Goal: Entertainment & Leisure: Browse casually

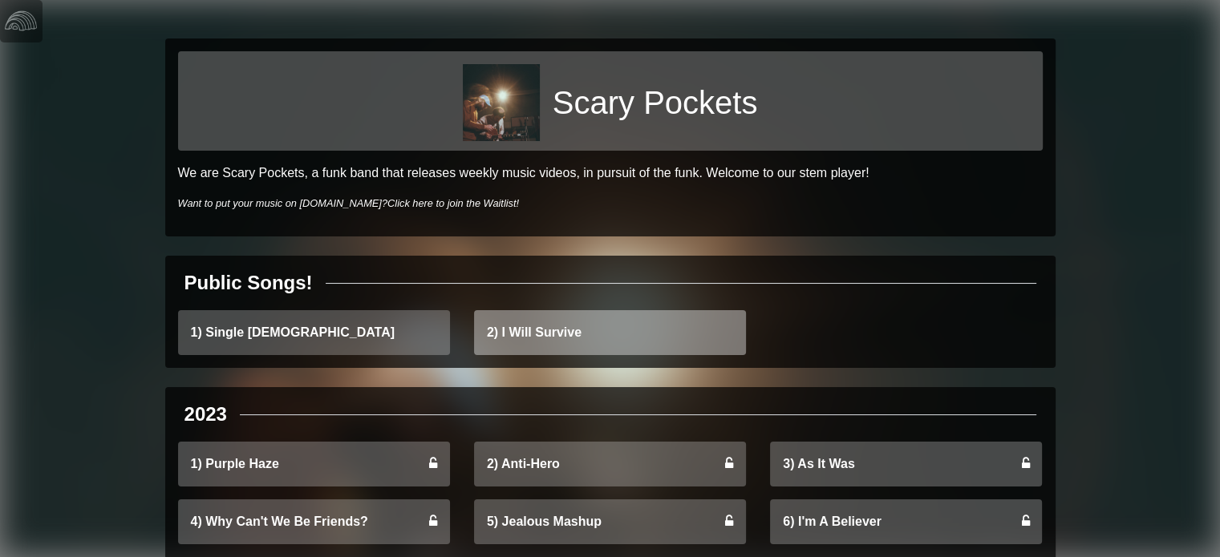
click at [542, 330] on link "2) I Will Survive" at bounding box center [610, 332] width 272 height 45
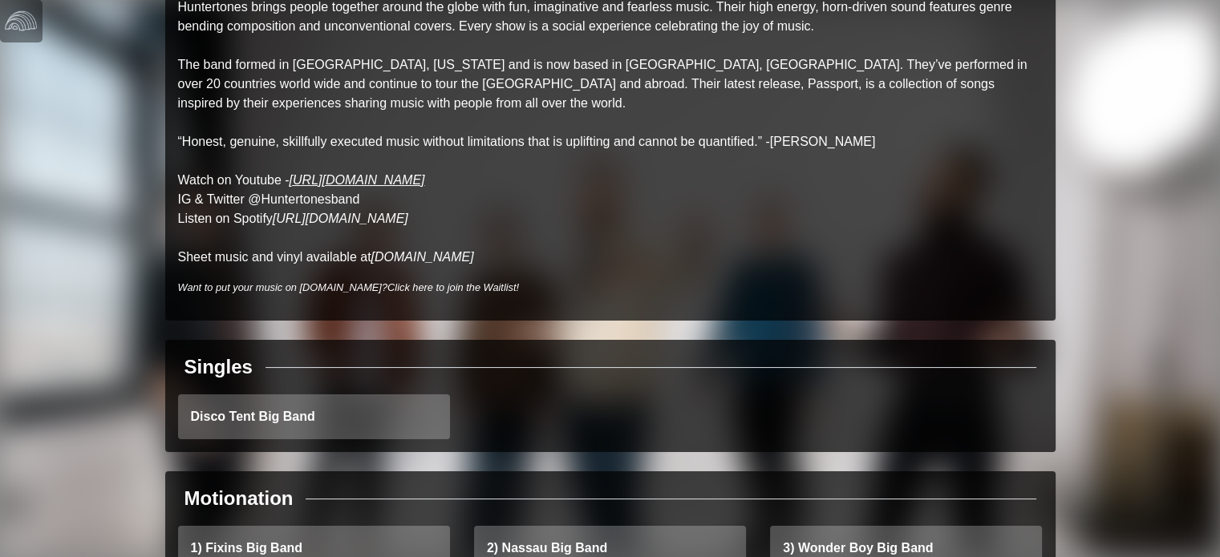
scroll to position [96, 0]
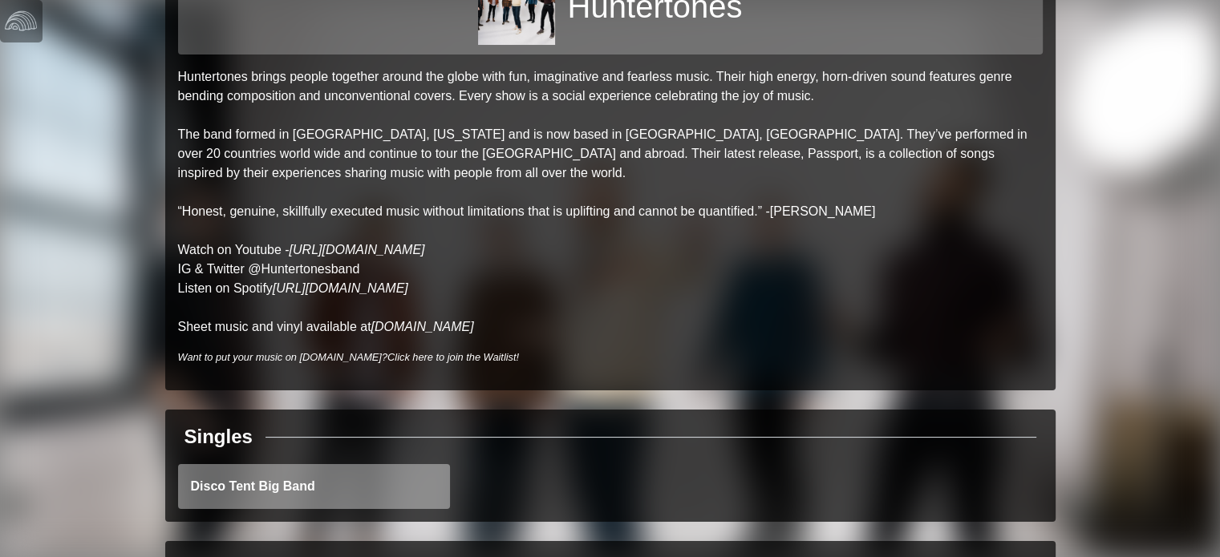
click at [309, 469] on link "Disco Tent Big Band" at bounding box center [314, 486] width 272 height 45
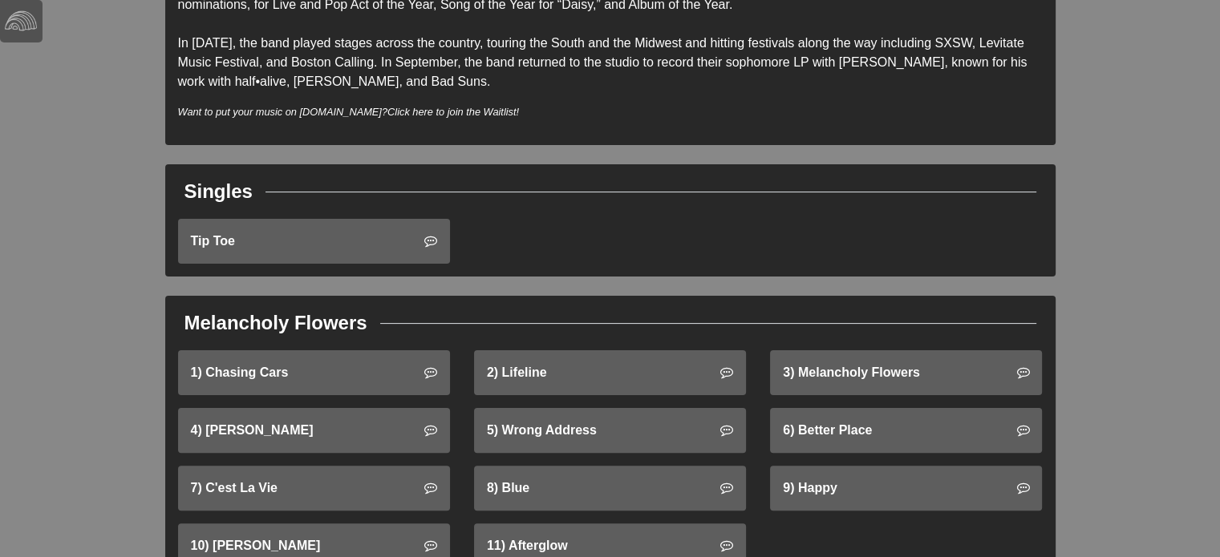
scroll to position [323, 0]
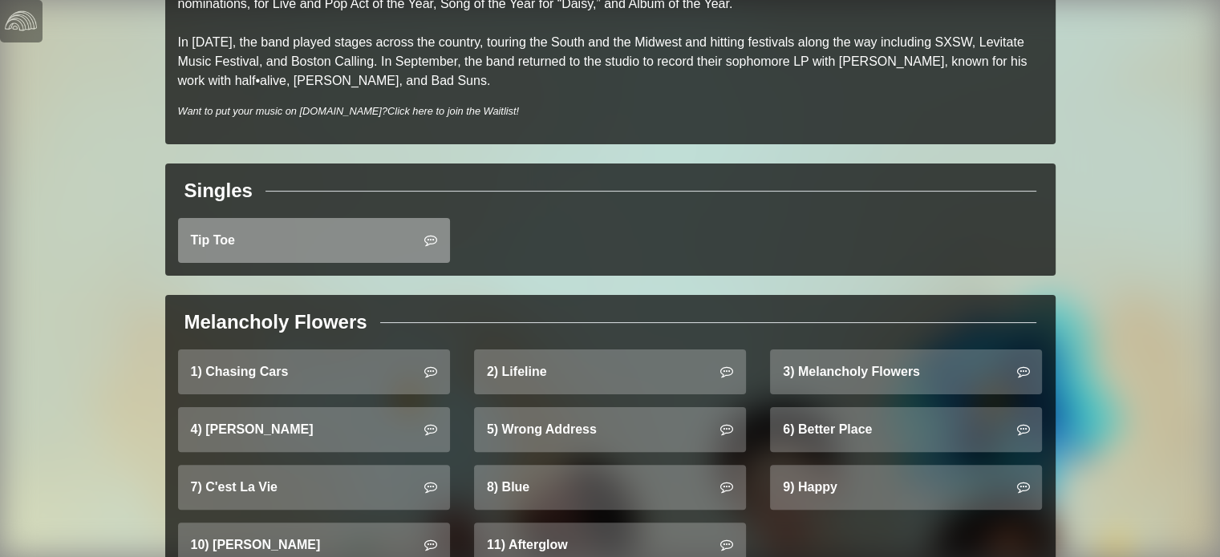
click at [273, 233] on link "Tip Toe" at bounding box center [314, 240] width 272 height 45
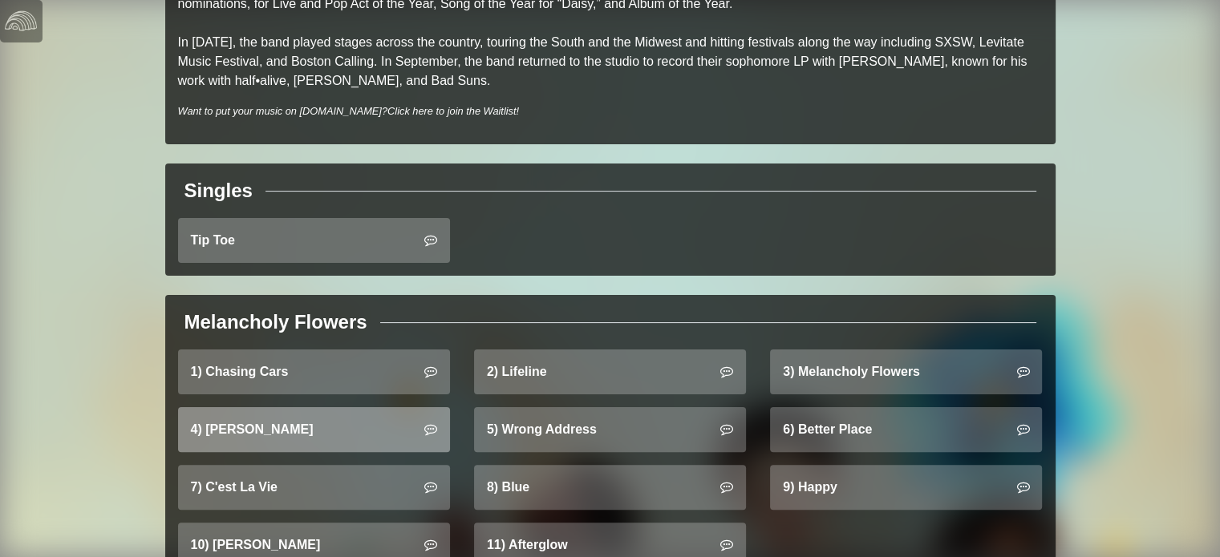
scroll to position [386, 0]
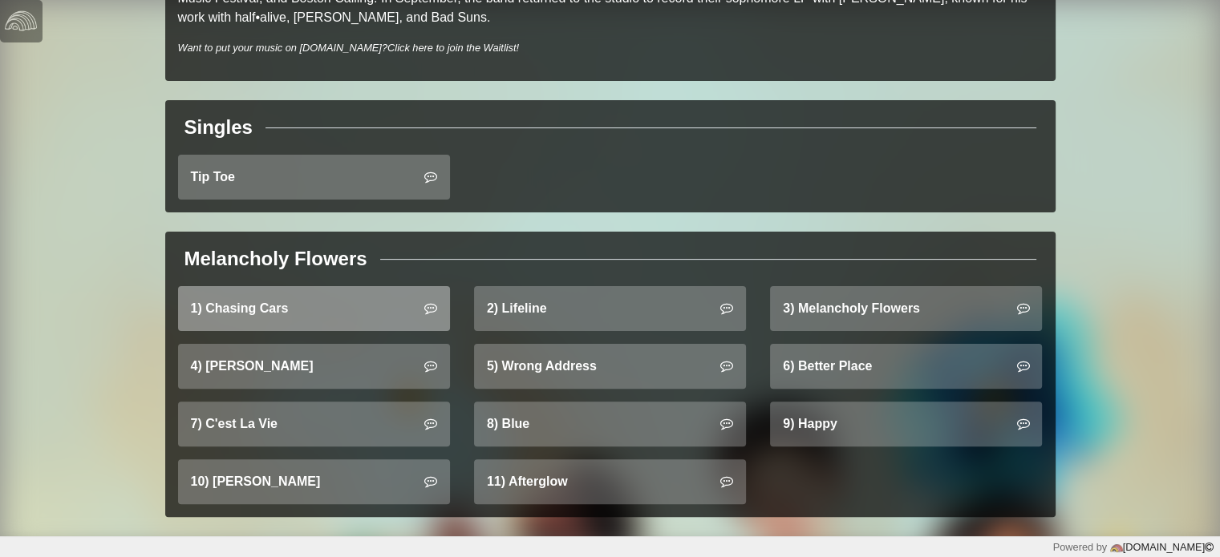
click at [257, 294] on link "1) Chasing Cars" at bounding box center [314, 308] width 272 height 45
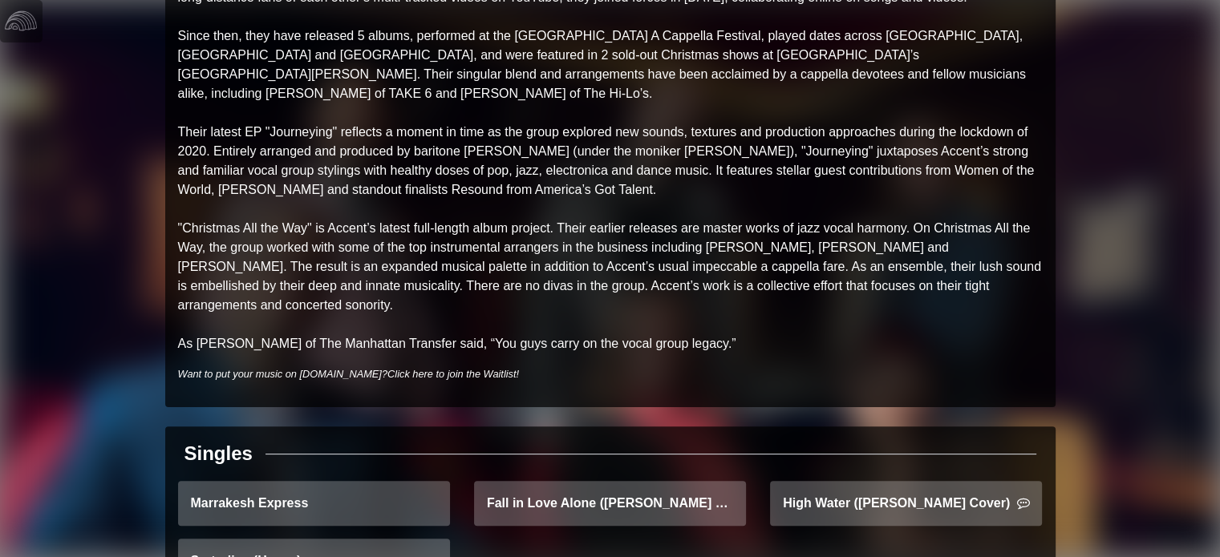
scroll to position [390, 0]
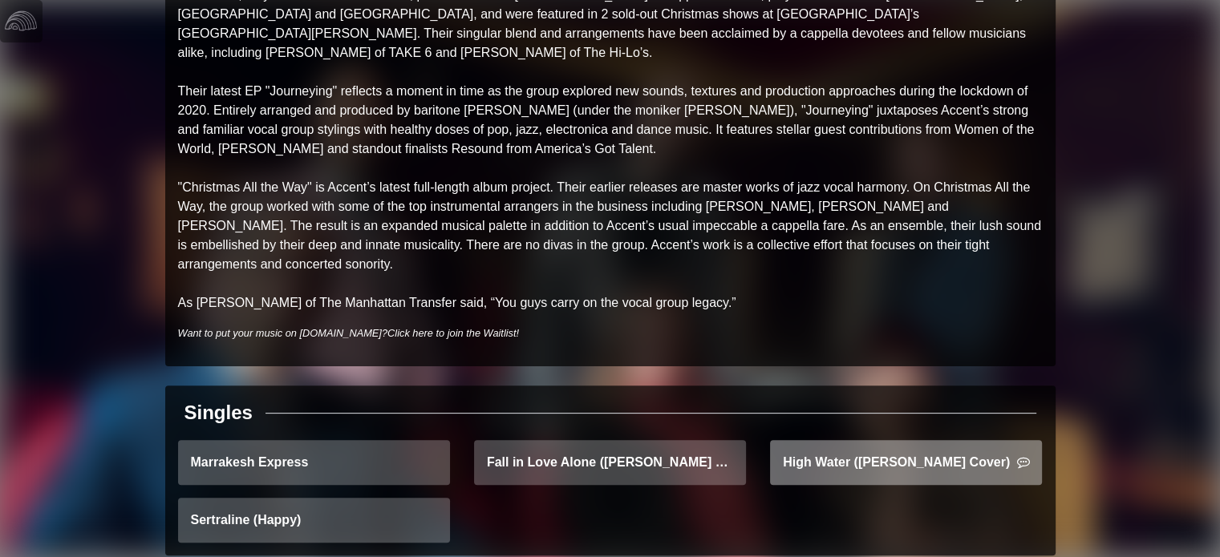
click at [892, 440] on link "High Water ([PERSON_NAME] Cover)" at bounding box center [906, 462] width 272 height 45
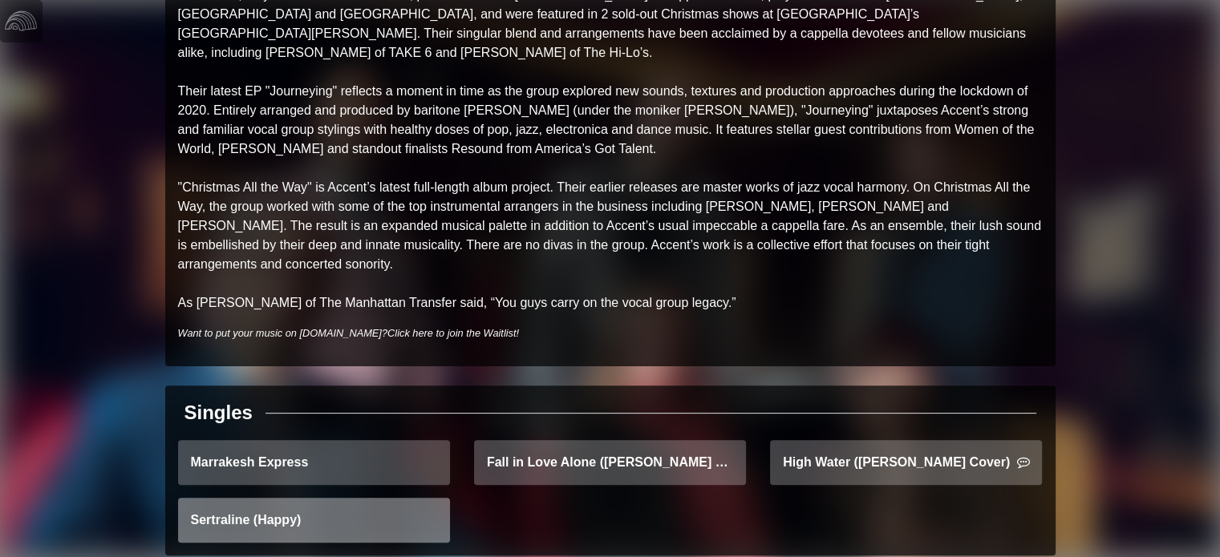
click at [298, 498] on link "Sertraline (Happy)" at bounding box center [314, 520] width 272 height 45
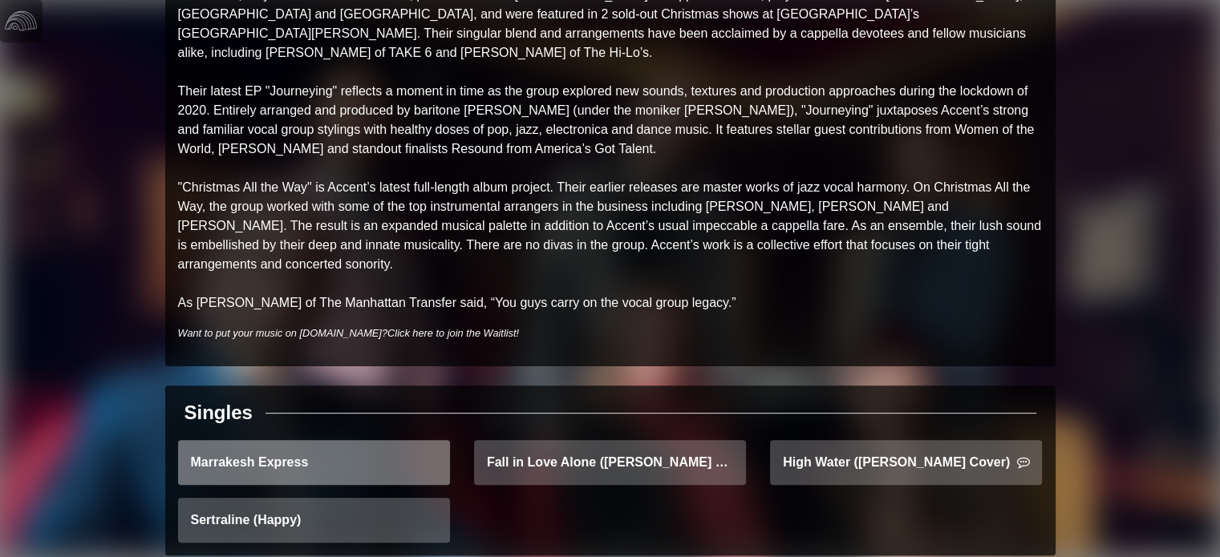
click at [313, 440] on link "Marrakesh Express" at bounding box center [314, 462] width 272 height 45
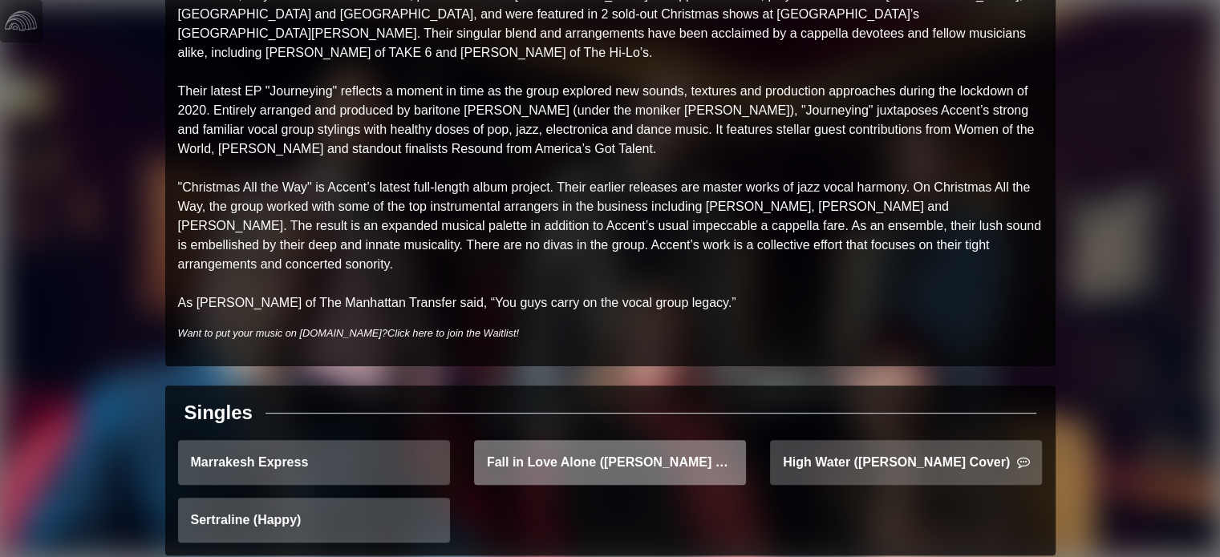
click at [675, 440] on link "Fall in Love Alone (Stacey Ryan Cover) - Arrangement Demo" at bounding box center [610, 462] width 272 height 45
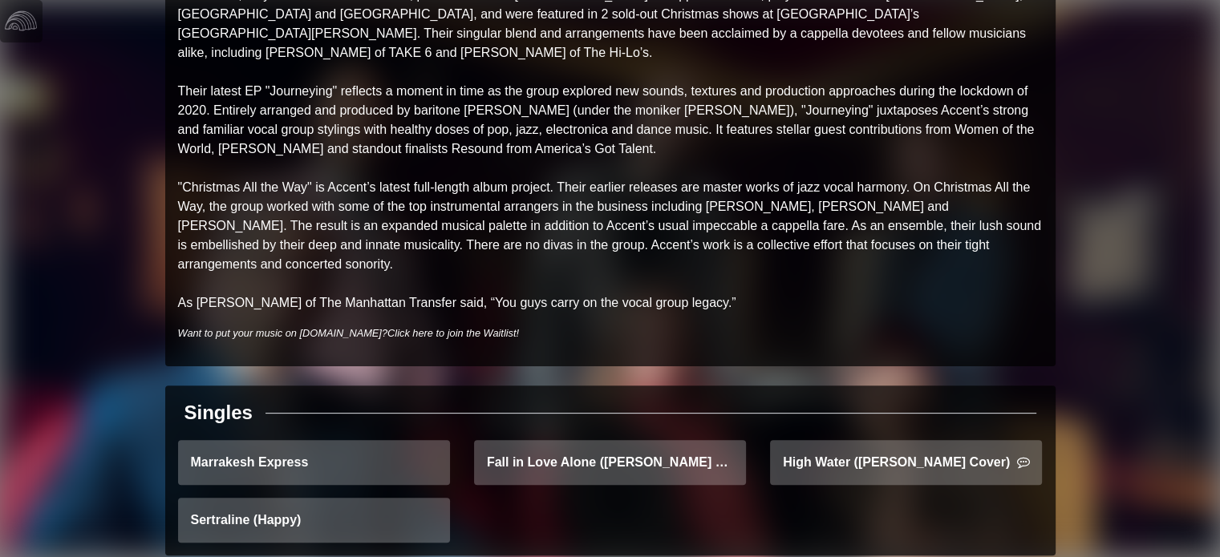
scroll to position [0, 0]
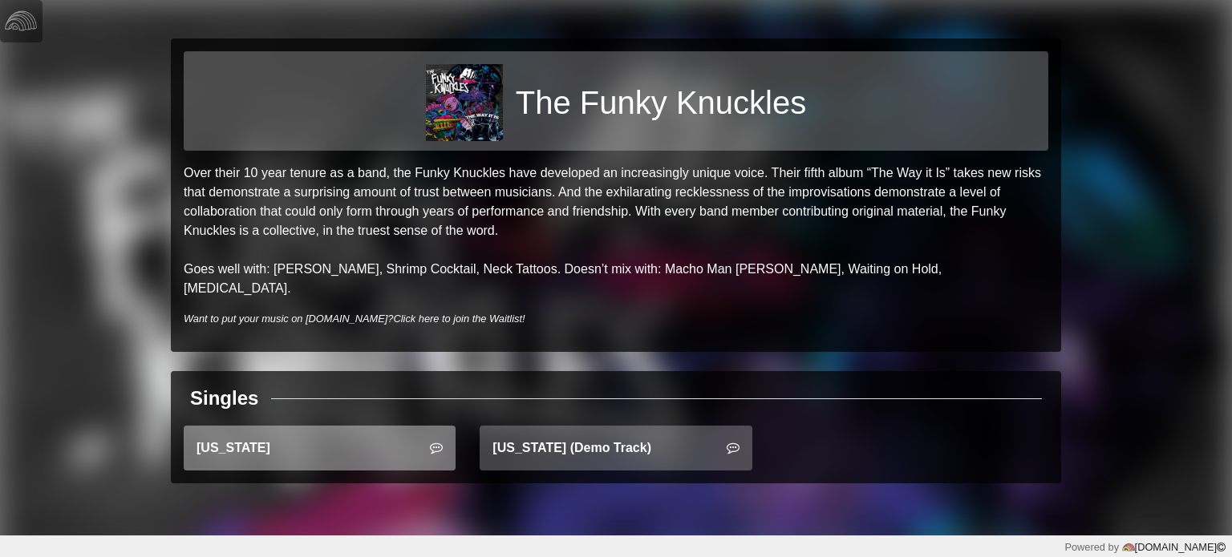
click at [292, 432] on link "Montana" at bounding box center [320, 448] width 272 height 45
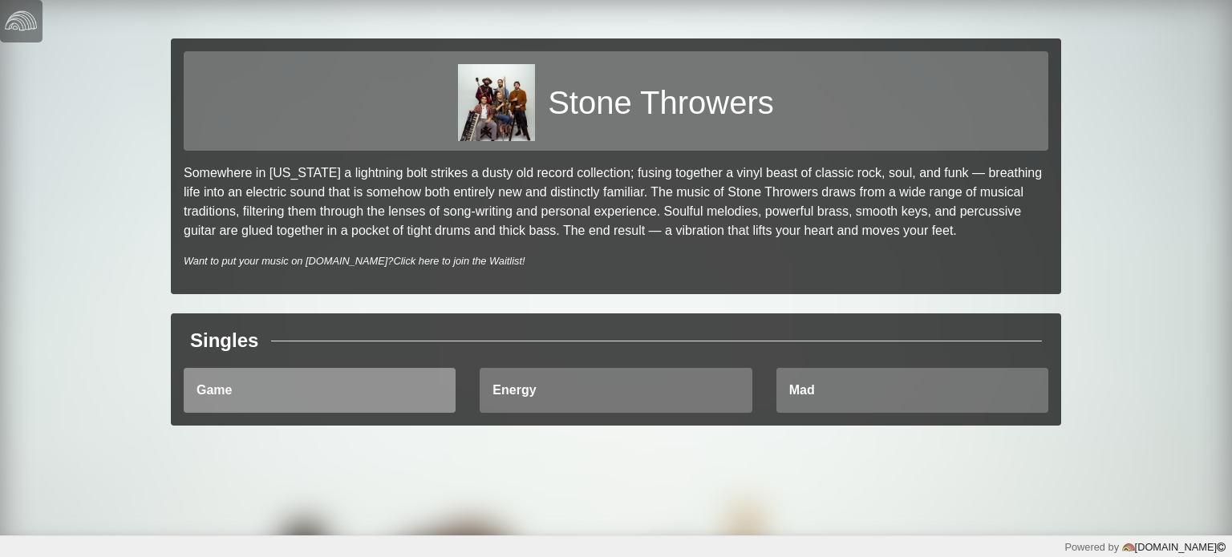
click at [250, 390] on link "Game" at bounding box center [320, 390] width 272 height 45
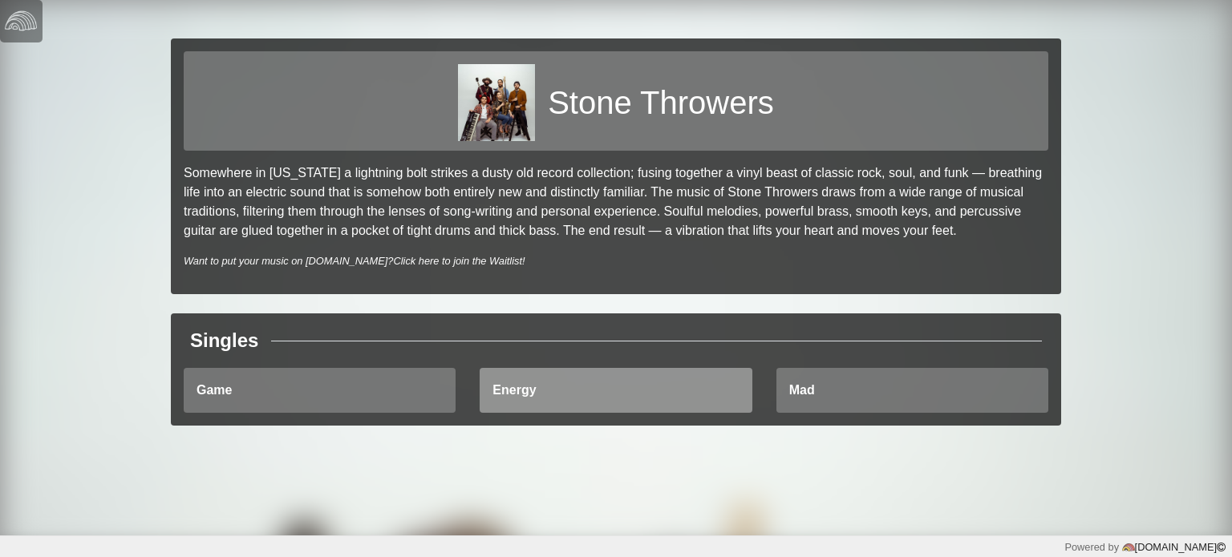
click at [540, 391] on link "Energy" at bounding box center [615, 390] width 272 height 45
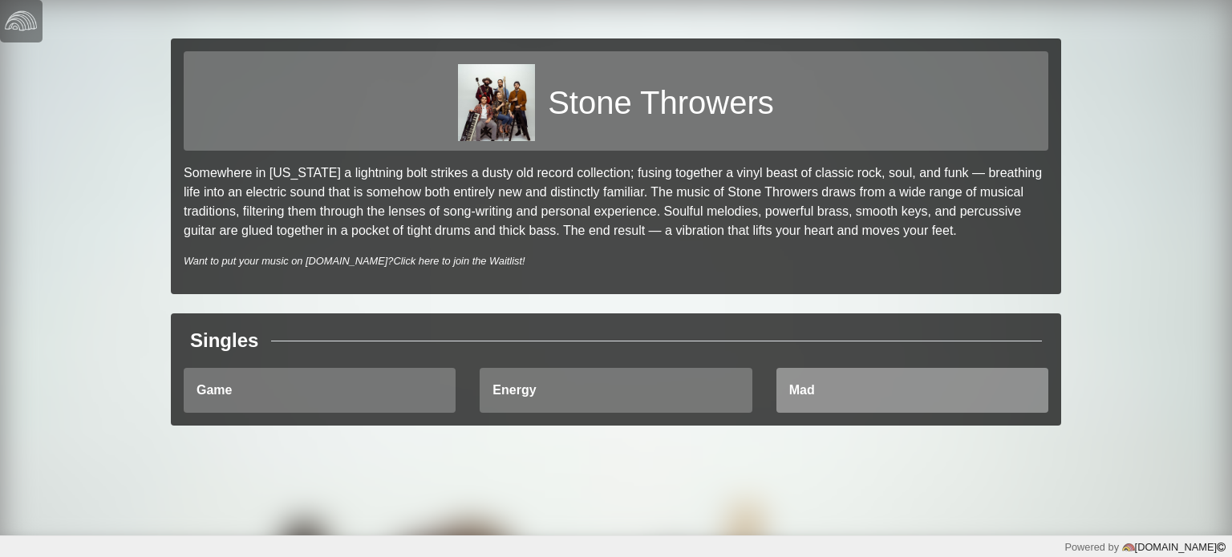
click at [813, 394] on link "Mad" at bounding box center [912, 390] width 272 height 45
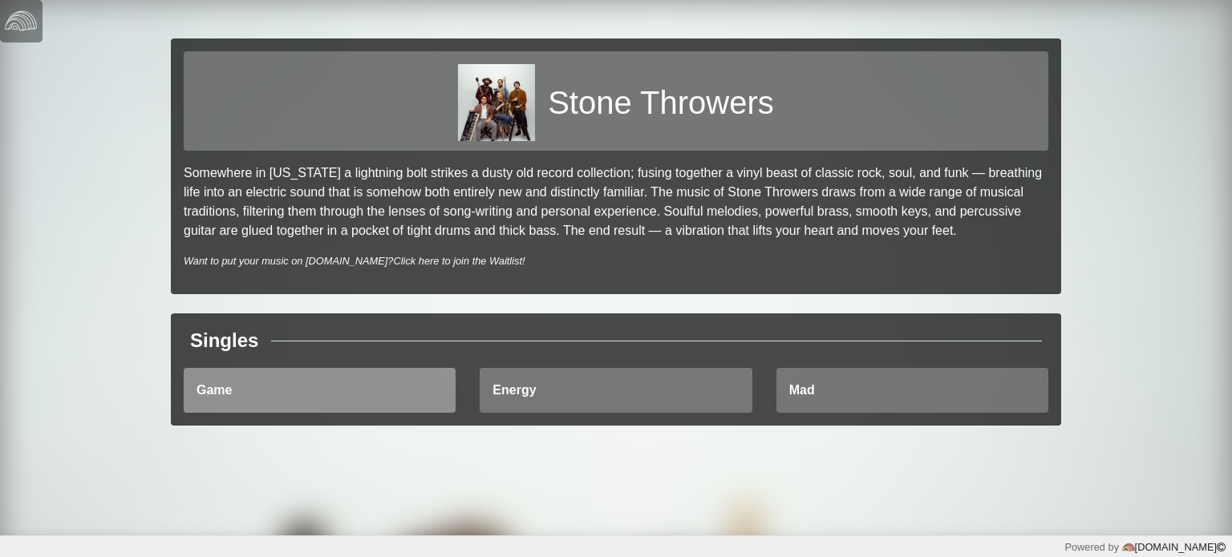
click at [319, 395] on link "Game" at bounding box center [320, 390] width 272 height 45
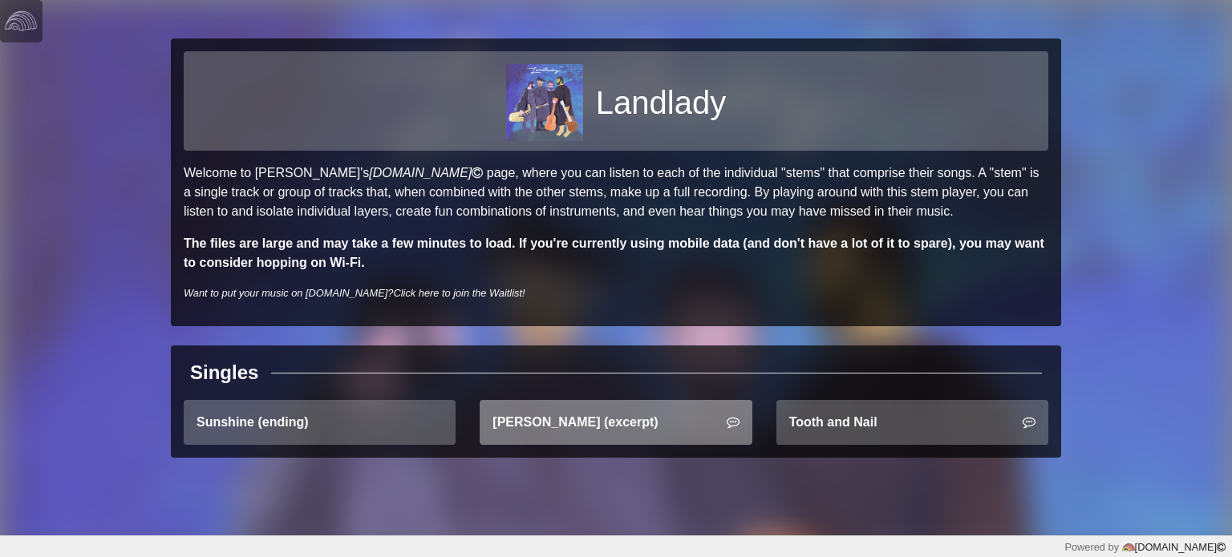
click at [552, 426] on link "Molly Pitcher (excerpt)" at bounding box center [615, 422] width 272 height 45
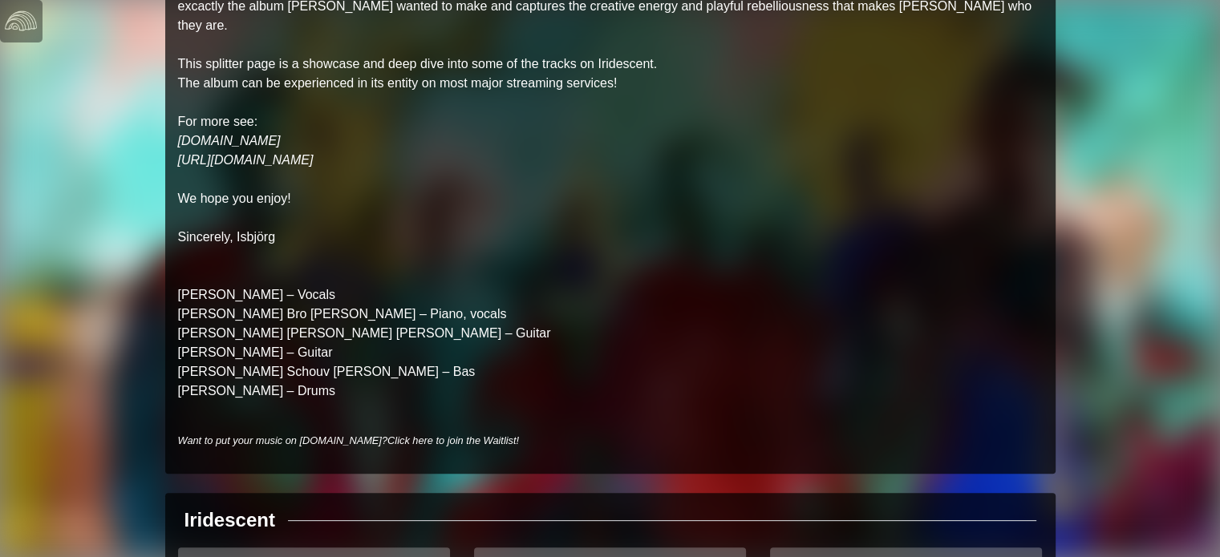
scroll to position [486, 0]
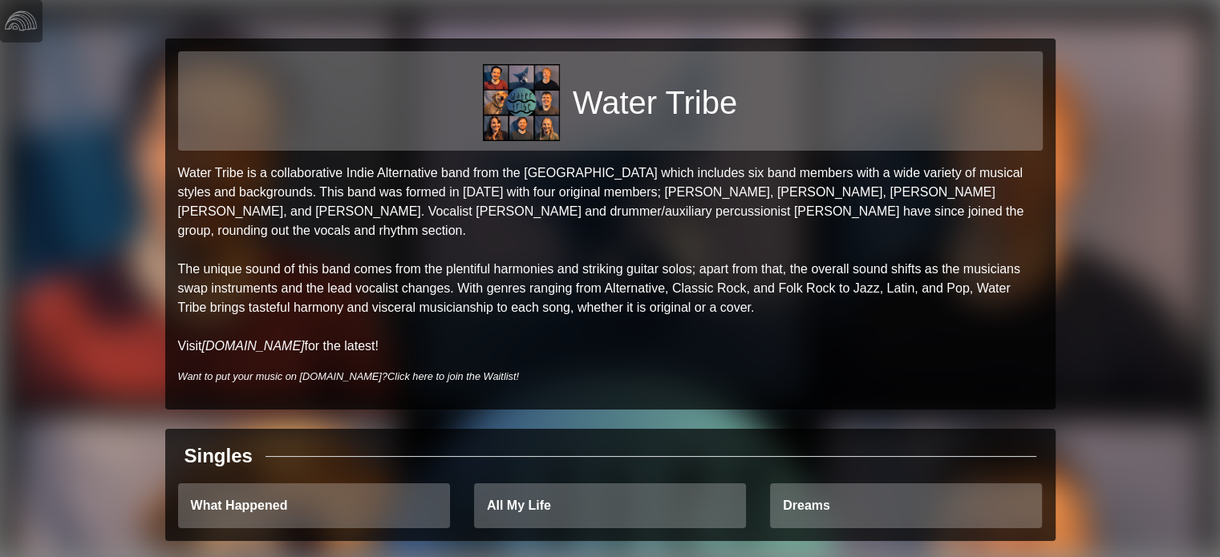
scroll to position [5, 0]
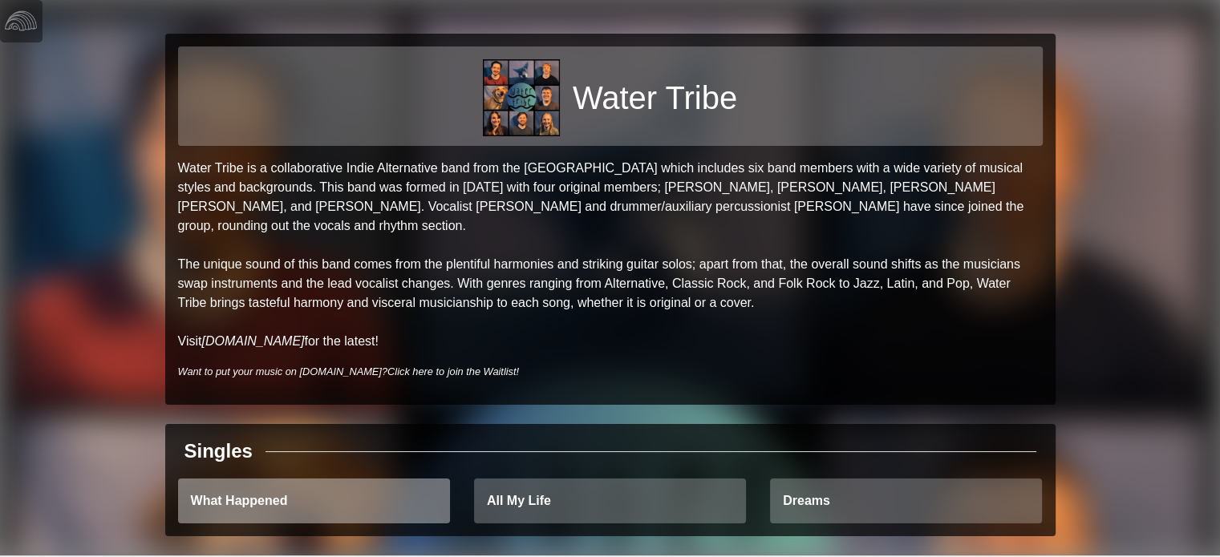
click at [245, 479] on link "What Happened" at bounding box center [314, 501] width 272 height 45
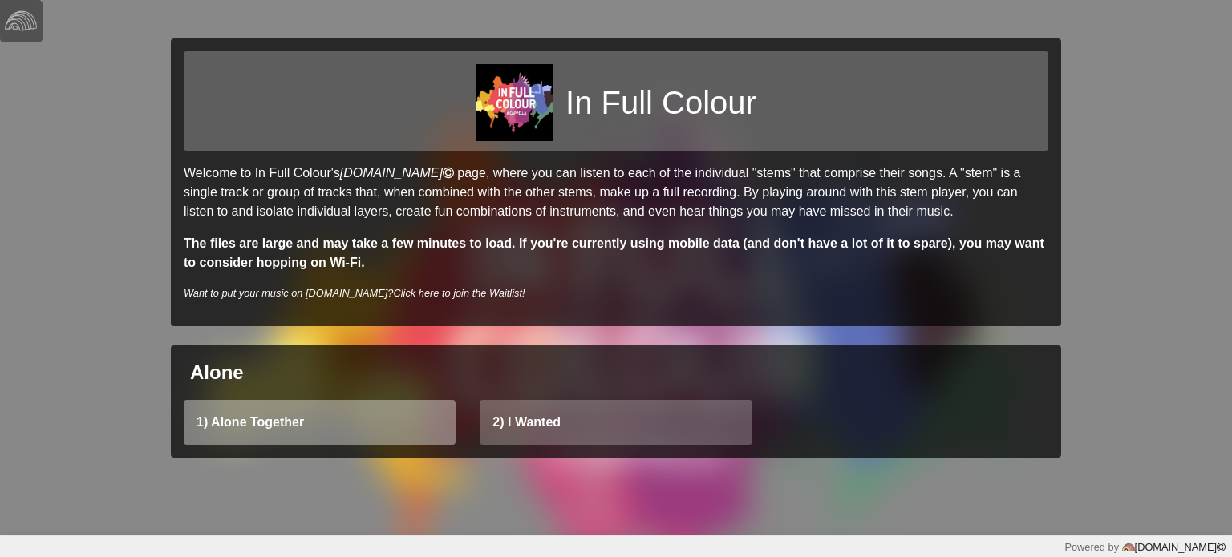
click at [311, 429] on link "1) Alone Together" at bounding box center [320, 422] width 272 height 45
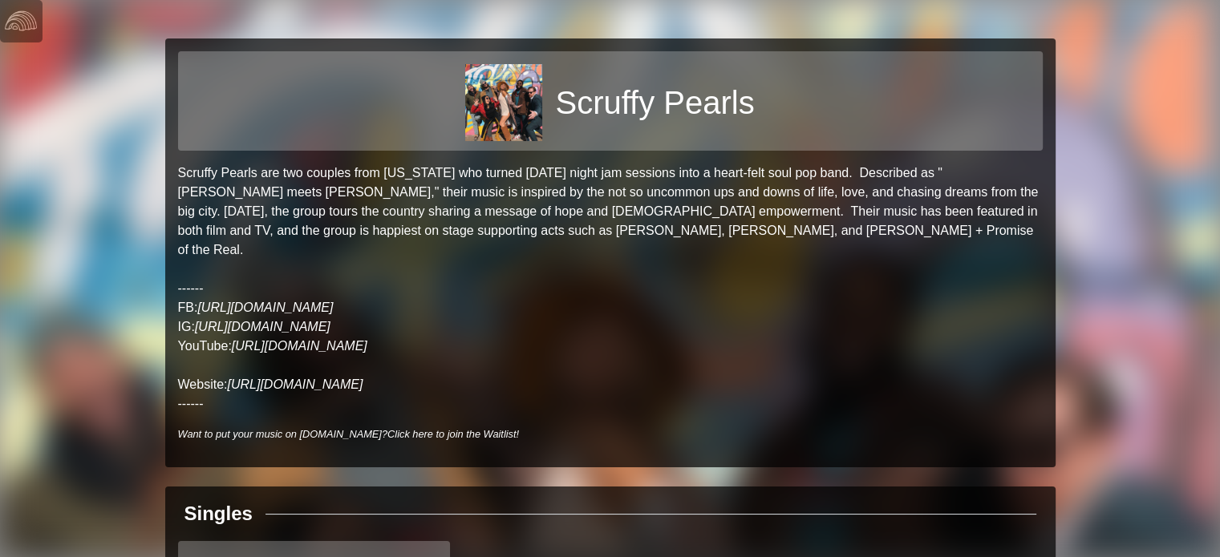
scroll to position [63, 0]
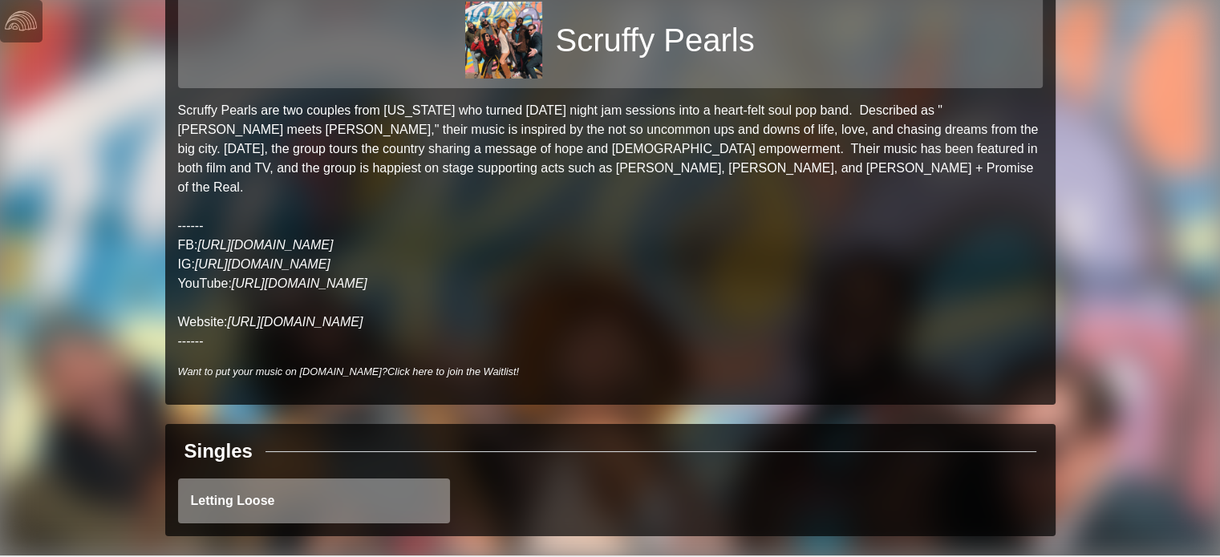
click at [260, 486] on link "Letting Loose" at bounding box center [314, 501] width 272 height 45
